Goal: Information Seeking & Learning: Stay updated

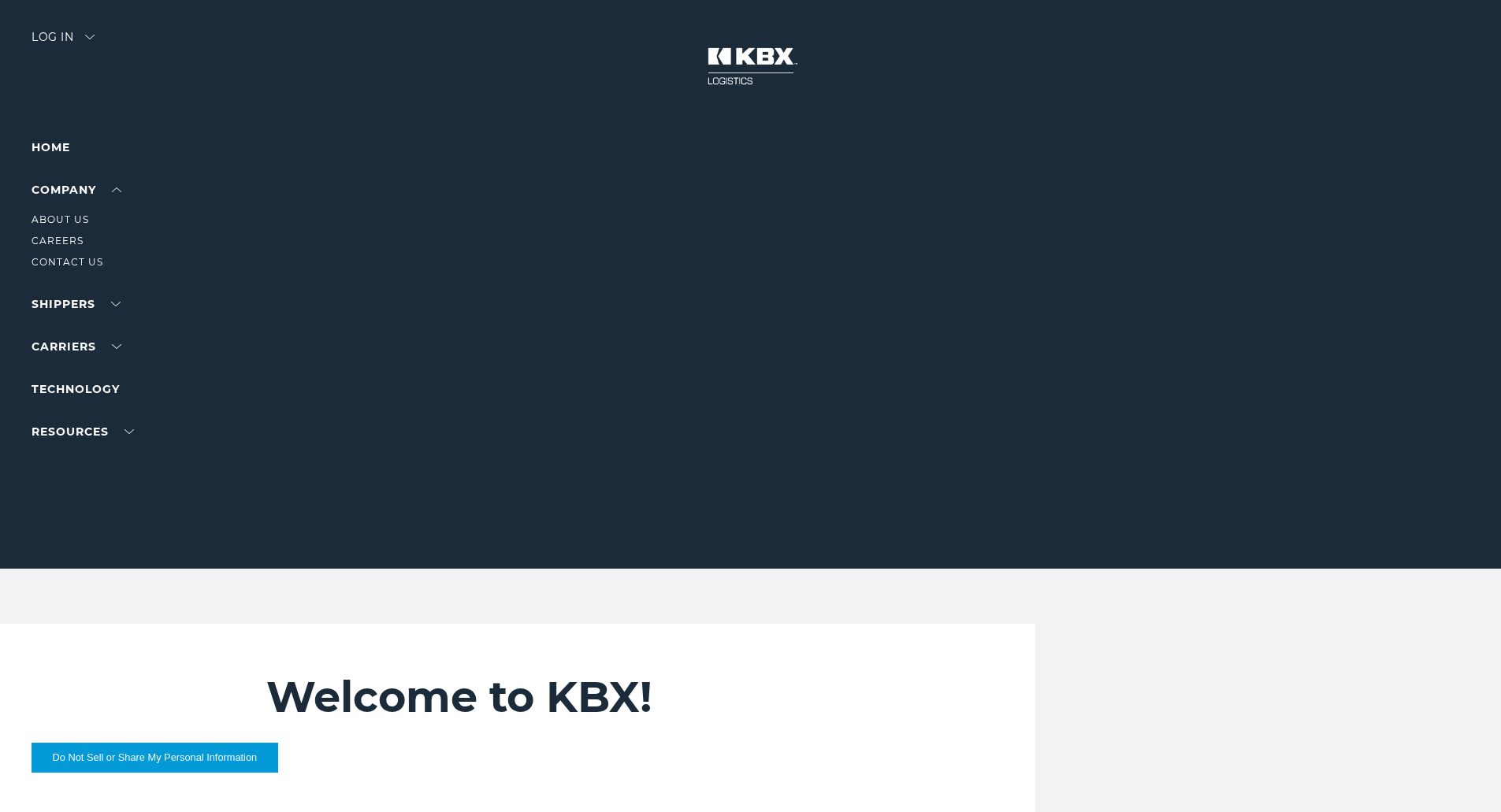
click at [100, 226] on li "About Us" at bounding box center [100, 220] width 138 height 17
click at [72, 216] on link "About Us" at bounding box center [60, 219] width 58 height 11
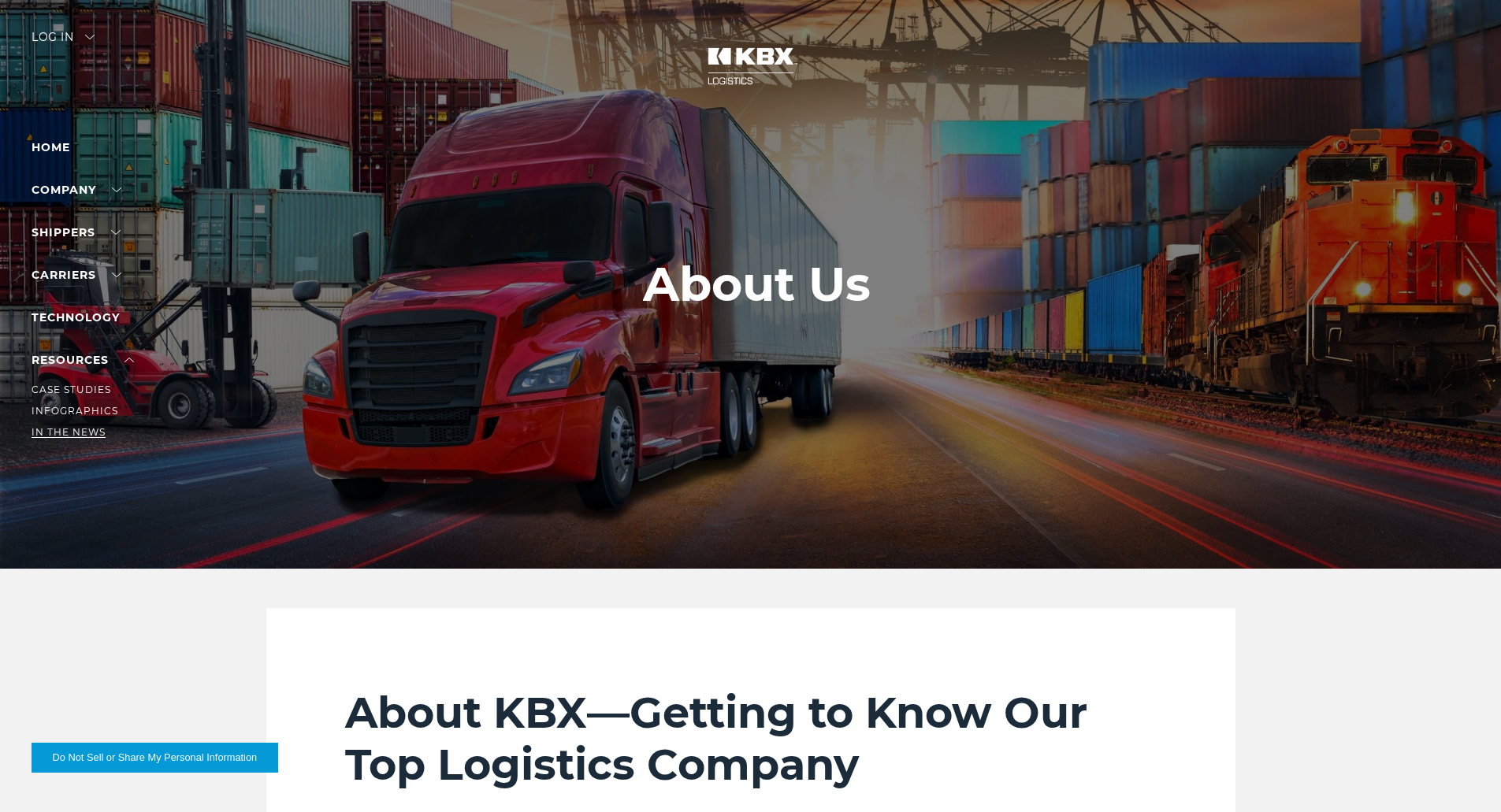
click at [68, 427] on link "In The News" at bounding box center [68, 432] width 74 height 11
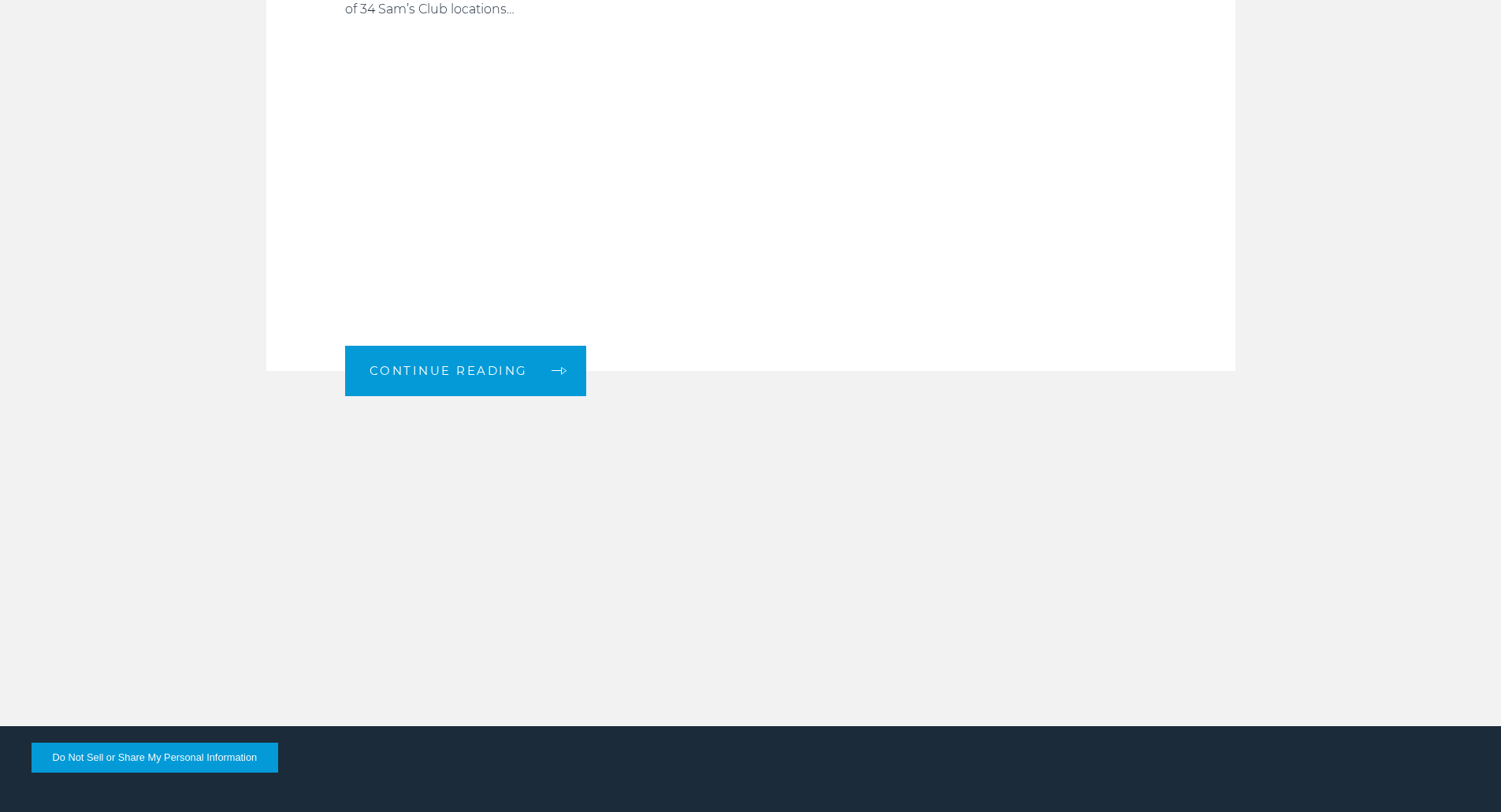
scroll to position [2062, 0]
